Goal: Book appointment/travel/reservation

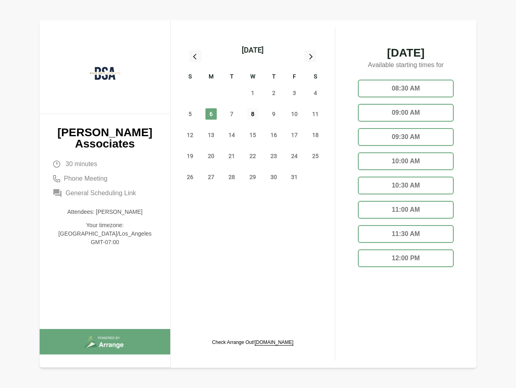
click at [253, 115] on span "8" at bounding box center [252, 113] width 11 height 11
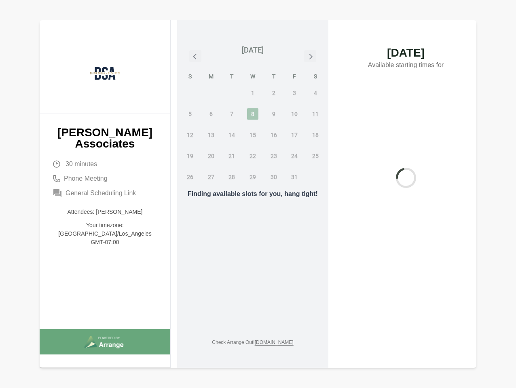
click at [252, 50] on div "[DATE]" at bounding box center [253, 49] width 22 height 11
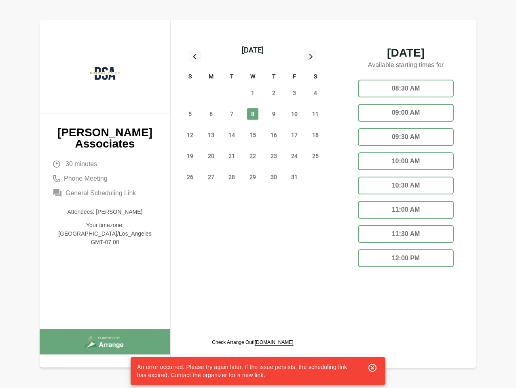
click at [190, 93] on div "28" at bounding box center [190, 92] width 21 height 21
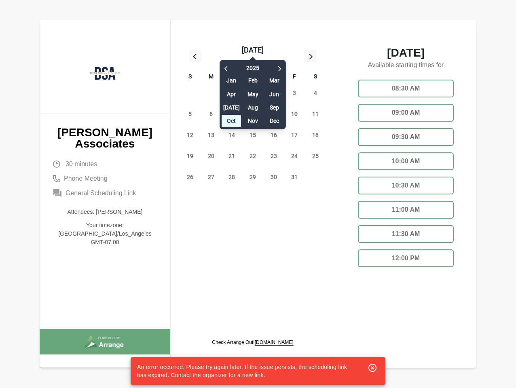
click at [211, 93] on div "29" at bounding box center [211, 92] width 21 height 21
click at [232, 93] on div "[DATE] Feb Mar Apr May Jun [DATE] Aug Sep Oct Nov Dec" at bounding box center [253, 93] width 66 height 74
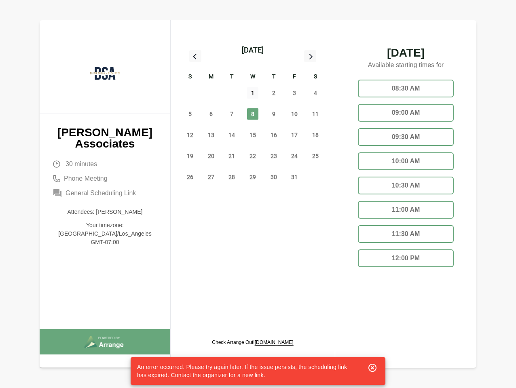
click at [253, 93] on span "1" at bounding box center [252, 92] width 11 height 11
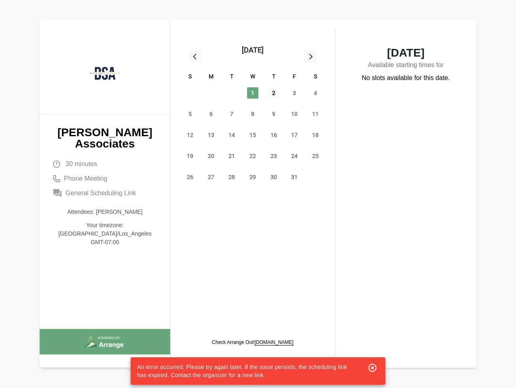
click at [274, 93] on span "2" at bounding box center [273, 92] width 11 height 11
click at [294, 93] on span "3" at bounding box center [294, 92] width 11 height 11
click at [315, 93] on span "4" at bounding box center [315, 92] width 11 height 11
click at [190, 114] on span "5" at bounding box center [189, 113] width 11 height 11
